Goal: Task Accomplishment & Management: Manage account settings

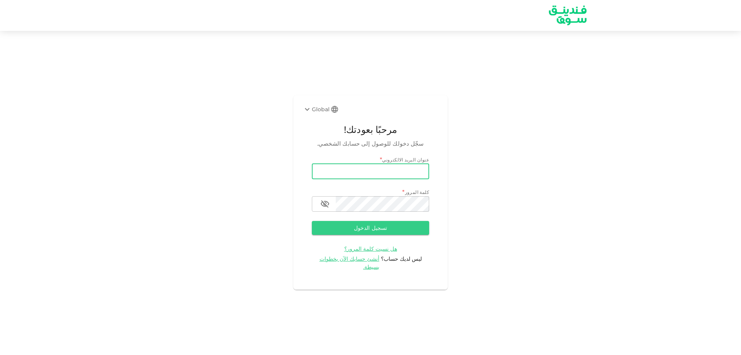
click at [361, 175] on input "email" at bounding box center [370, 171] width 117 height 15
type input "[EMAIL_ADDRESS][DOMAIN_NAME]"
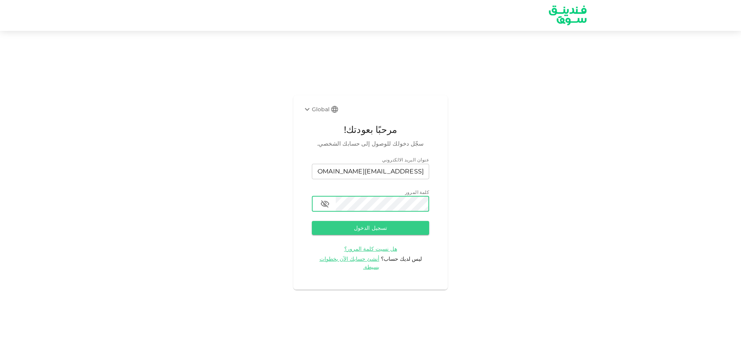
click at [312, 221] on button "تسجيل الدخول" at bounding box center [370, 228] width 117 height 14
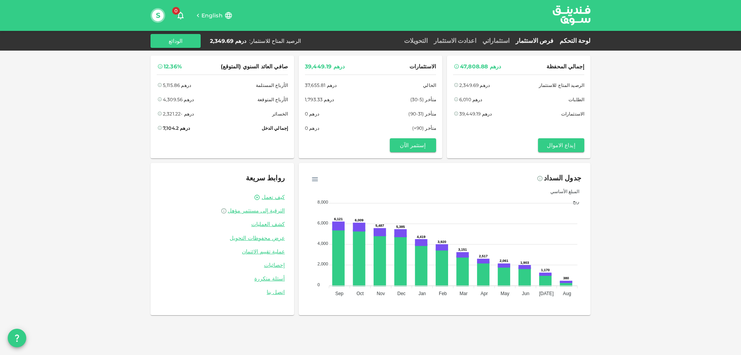
click at [557, 40] on link "فرص الاستثمار" at bounding box center [535, 40] width 44 height 7
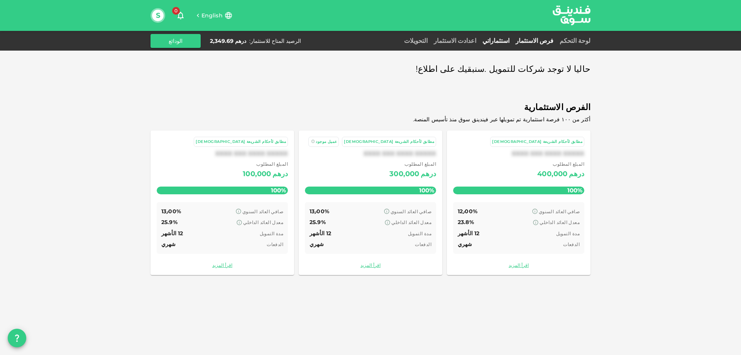
click at [513, 40] on link "استثماراتي" at bounding box center [495, 40] width 33 height 7
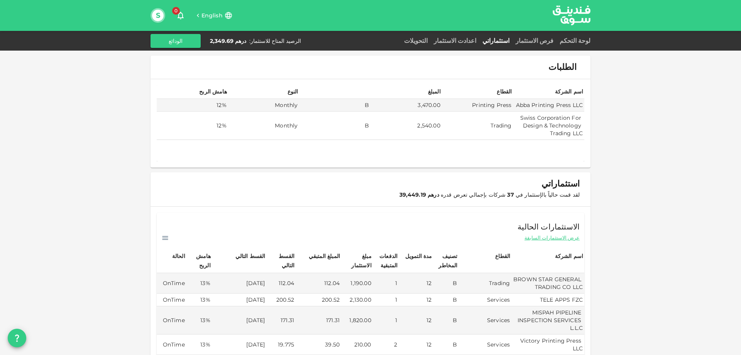
scroll to position [154, 0]
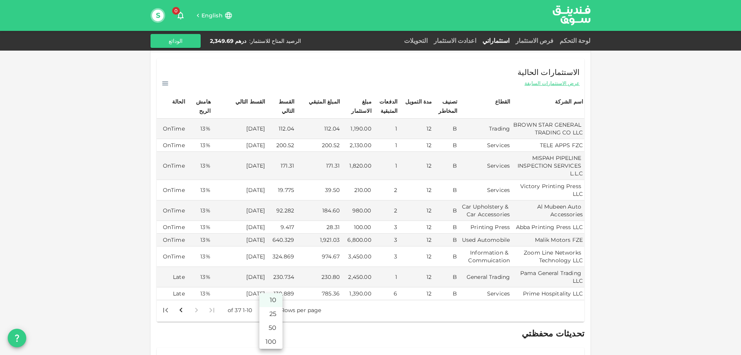
click at [264, 301] on body "English 0 S لوحة التحكم فرص الاستثمار استثماراتي اعدادت الاستثمار التحويلات الر…" at bounding box center [370, 177] width 741 height 355
click at [271, 327] on li "50" at bounding box center [270, 328] width 23 height 14
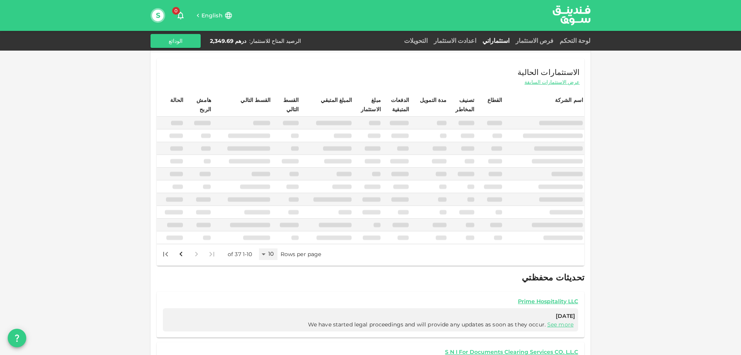
type input "50"
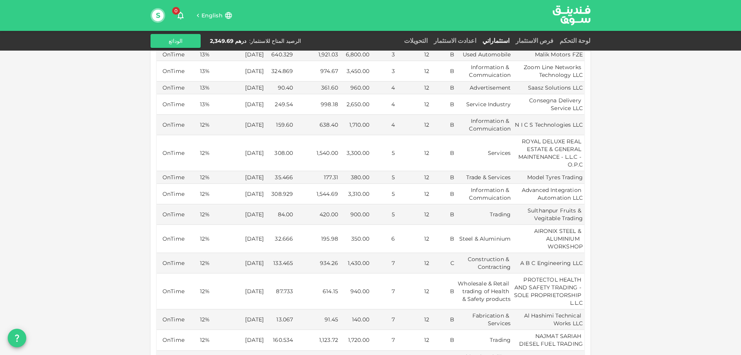
scroll to position [193, 0]
